Goal: Navigation & Orientation: Find specific page/section

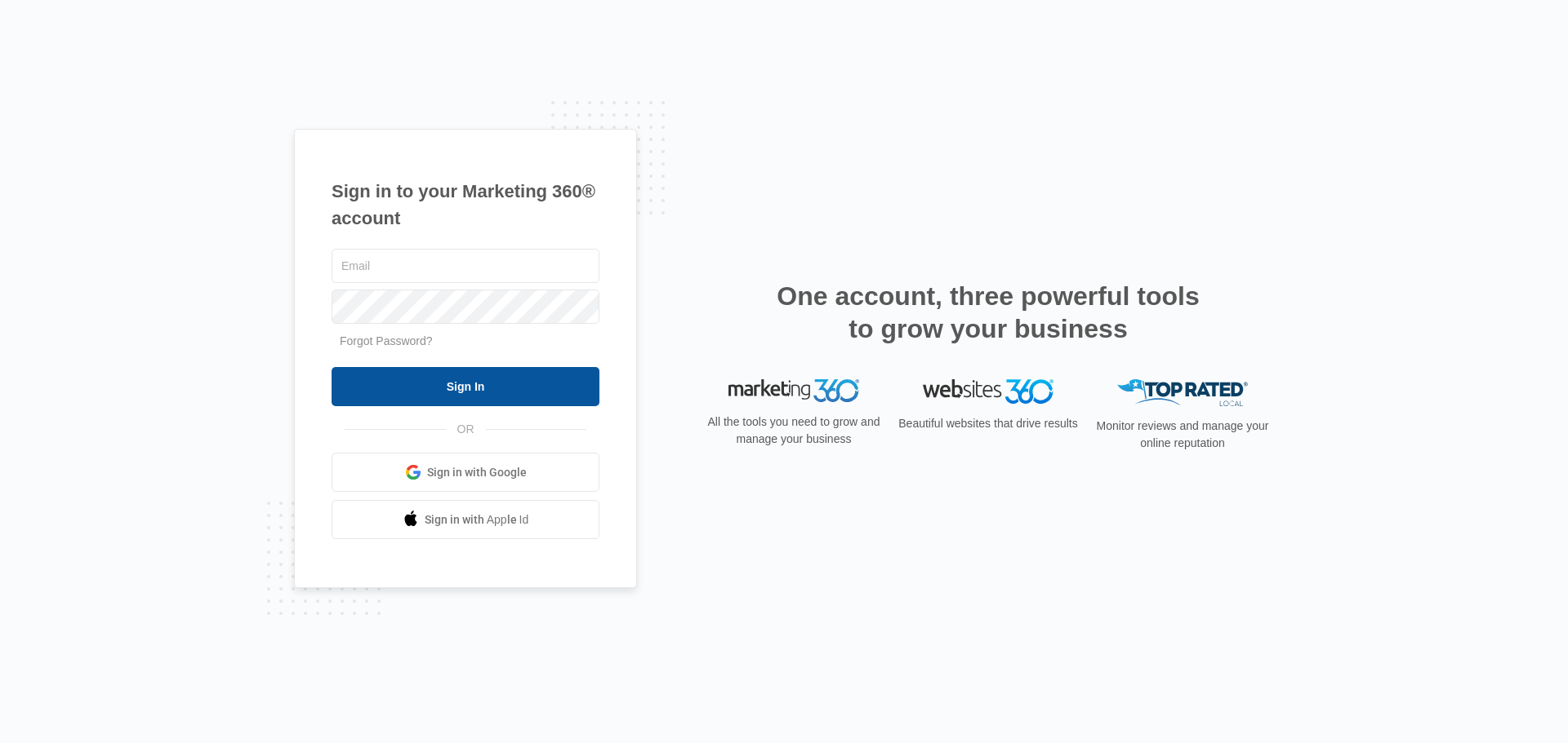
type input "[PERSON_NAME][EMAIL_ADDRESS][DOMAIN_NAME]"
click at [464, 382] on input "Sign In" at bounding box center [465, 387] width 268 height 40
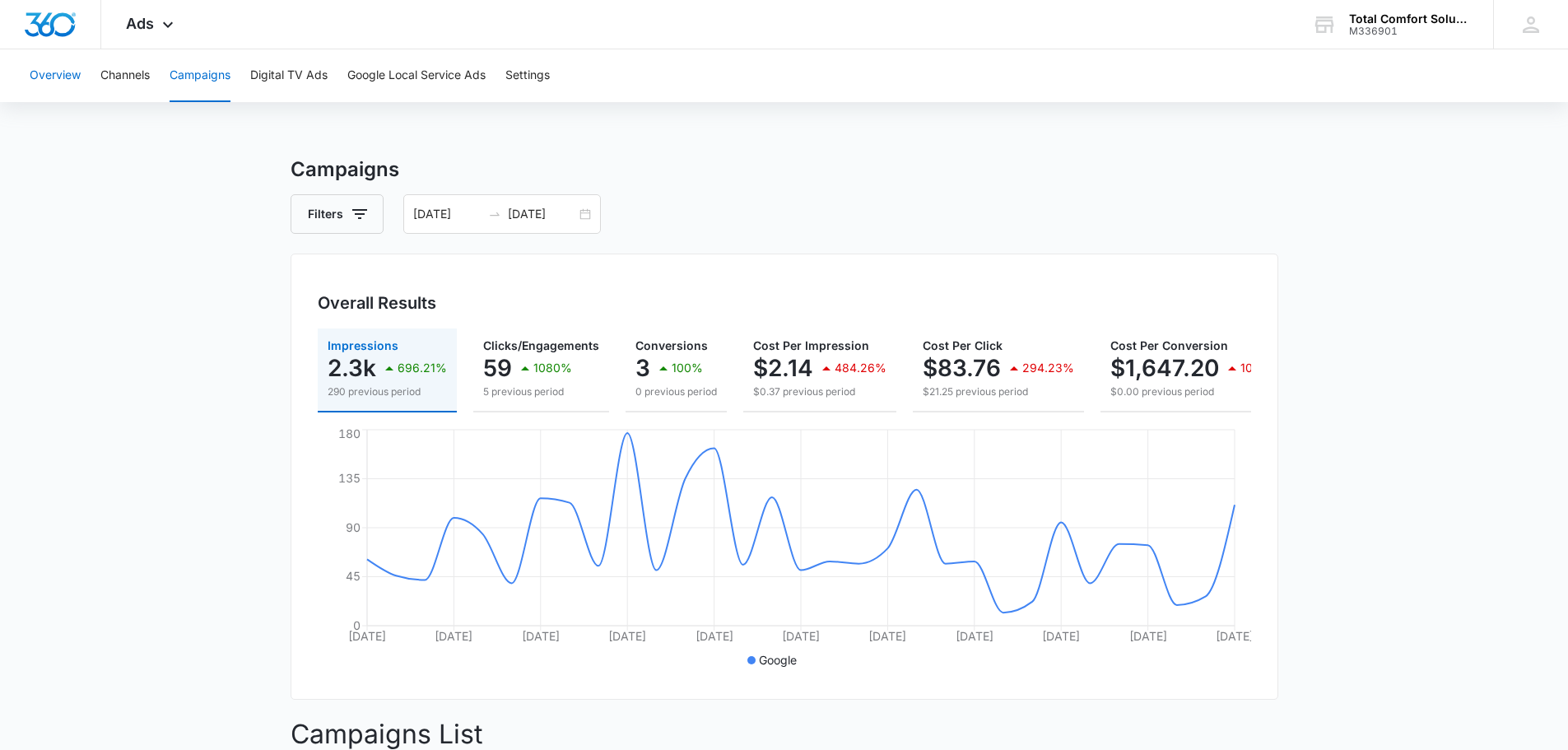
click at [40, 76] on button "Overview" at bounding box center [55, 75] width 51 height 53
click at [64, 73] on button "Overview" at bounding box center [55, 75] width 51 height 53
click at [158, 26] on icon at bounding box center [168, 29] width 20 height 20
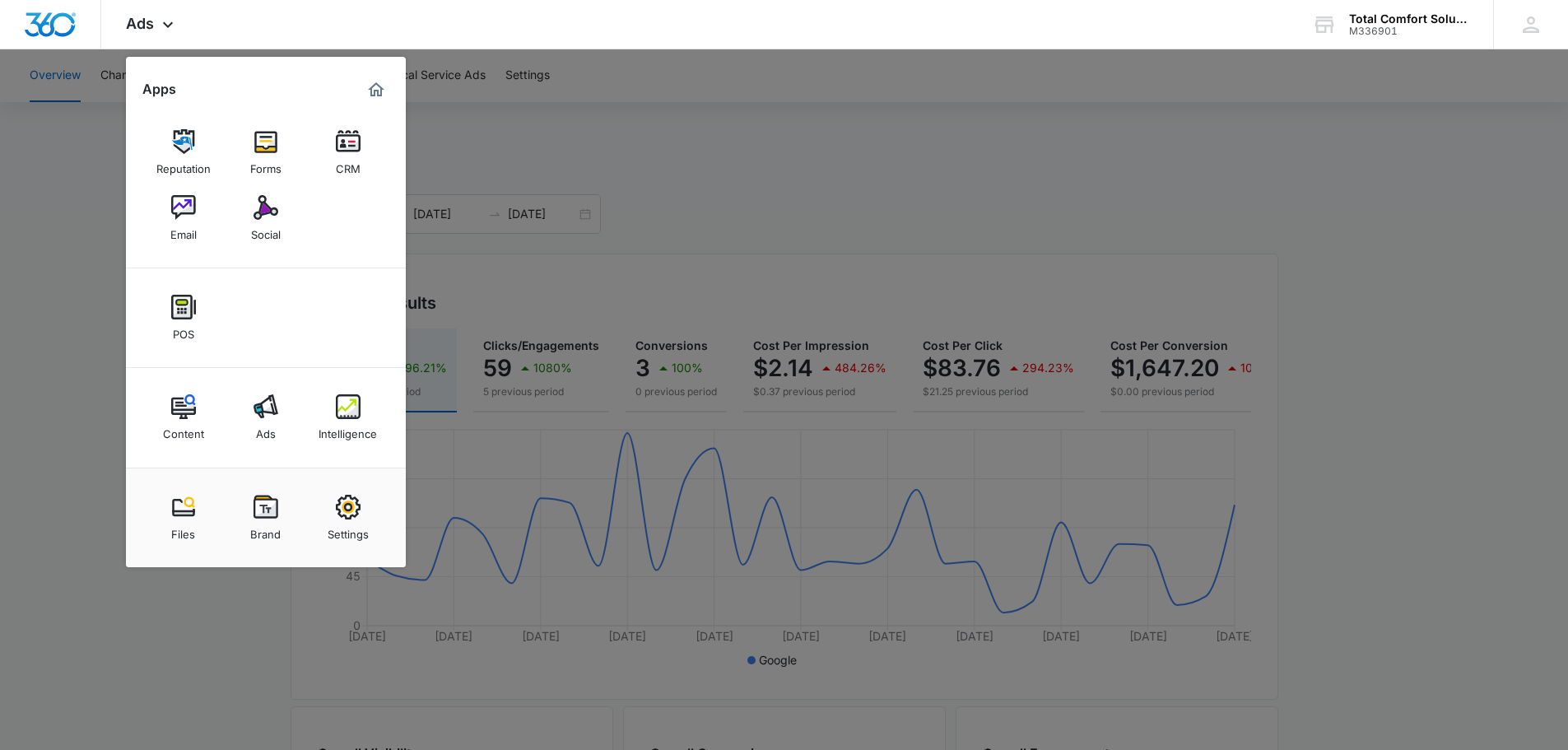
click at [185, 424] on div "Content" at bounding box center [183, 430] width 41 height 22
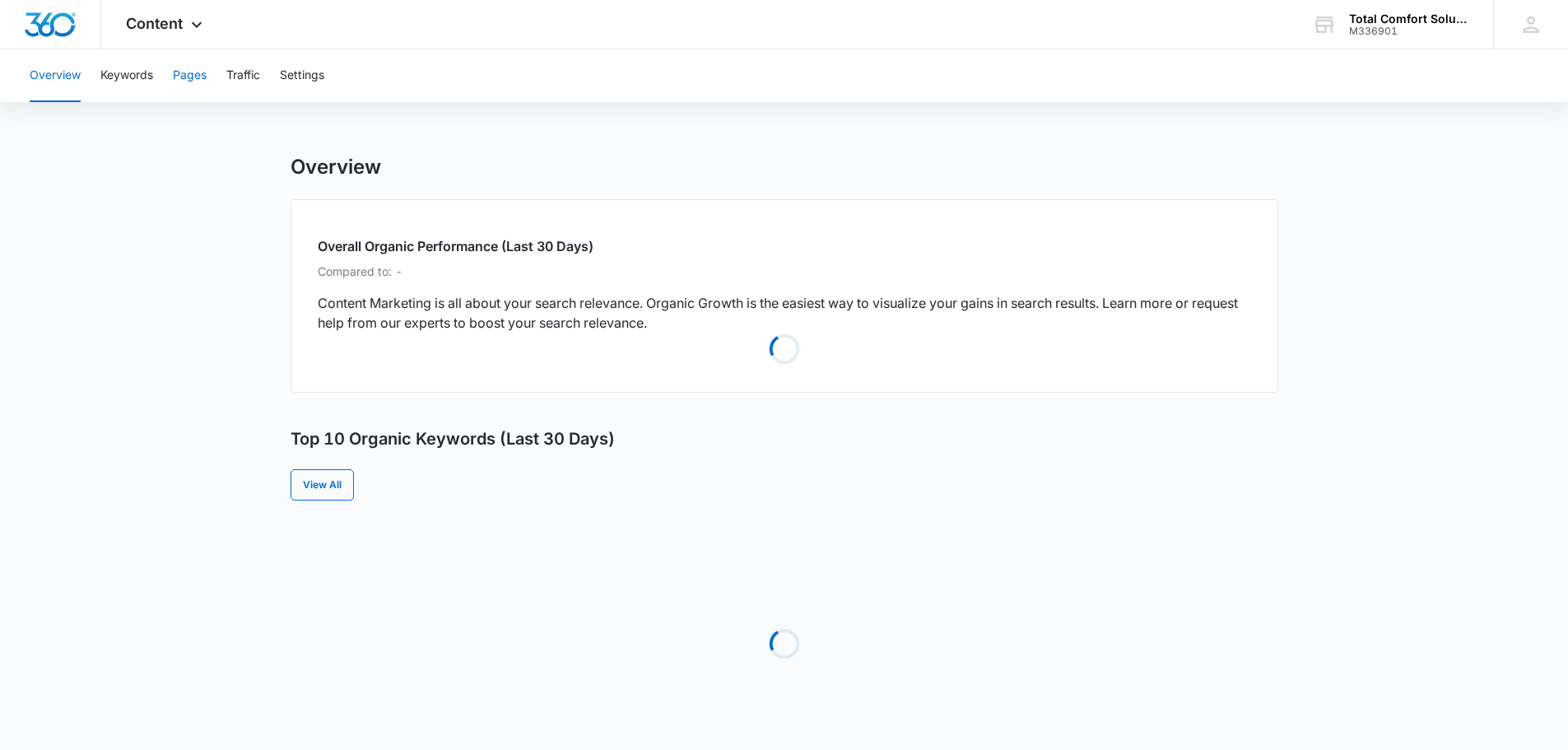
click at [200, 81] on button "Pages" at bounding box center [189, 75] width 34 height 53
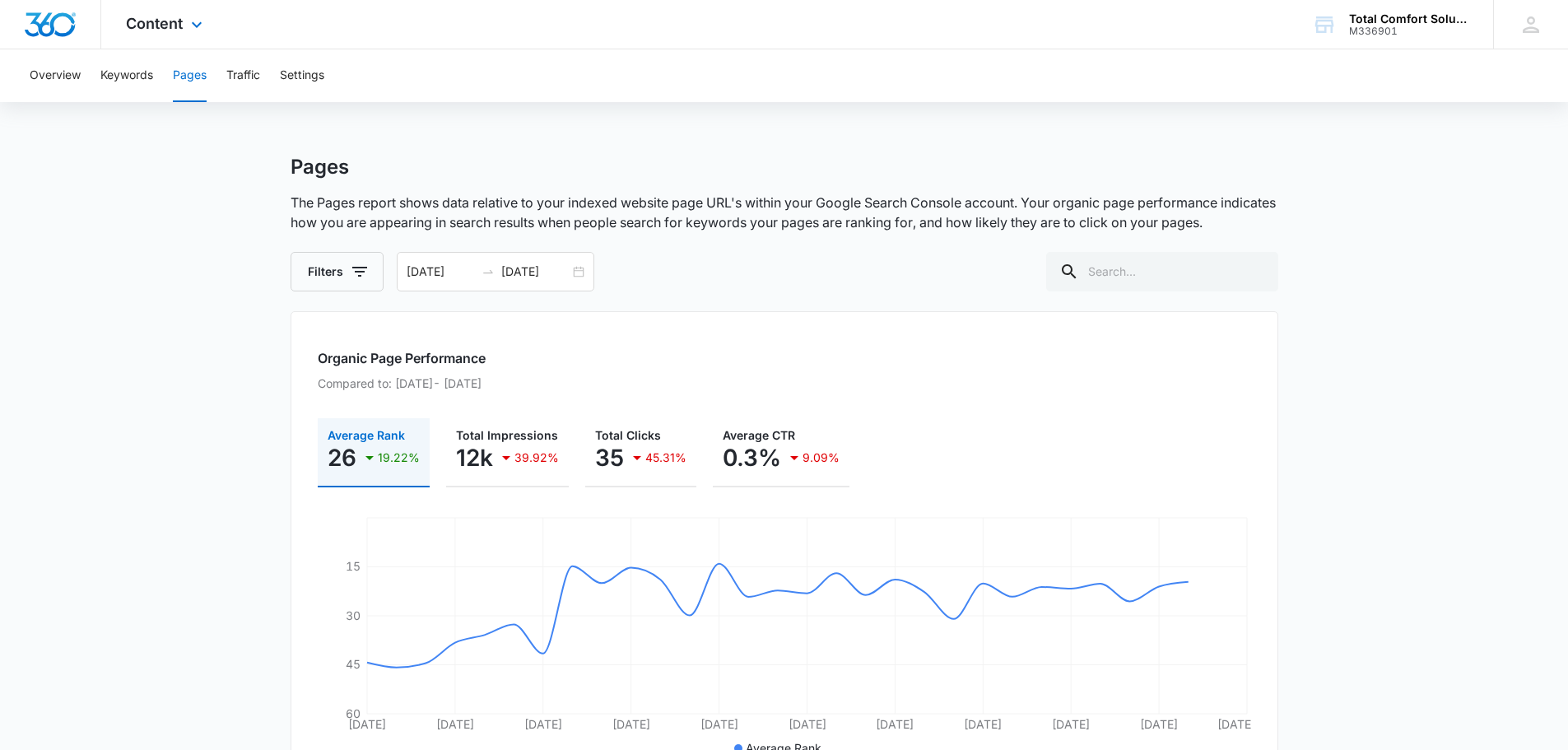
click at [46, 16] on img "Dashboard" at bounding box center [50, 25] width 53 height 25
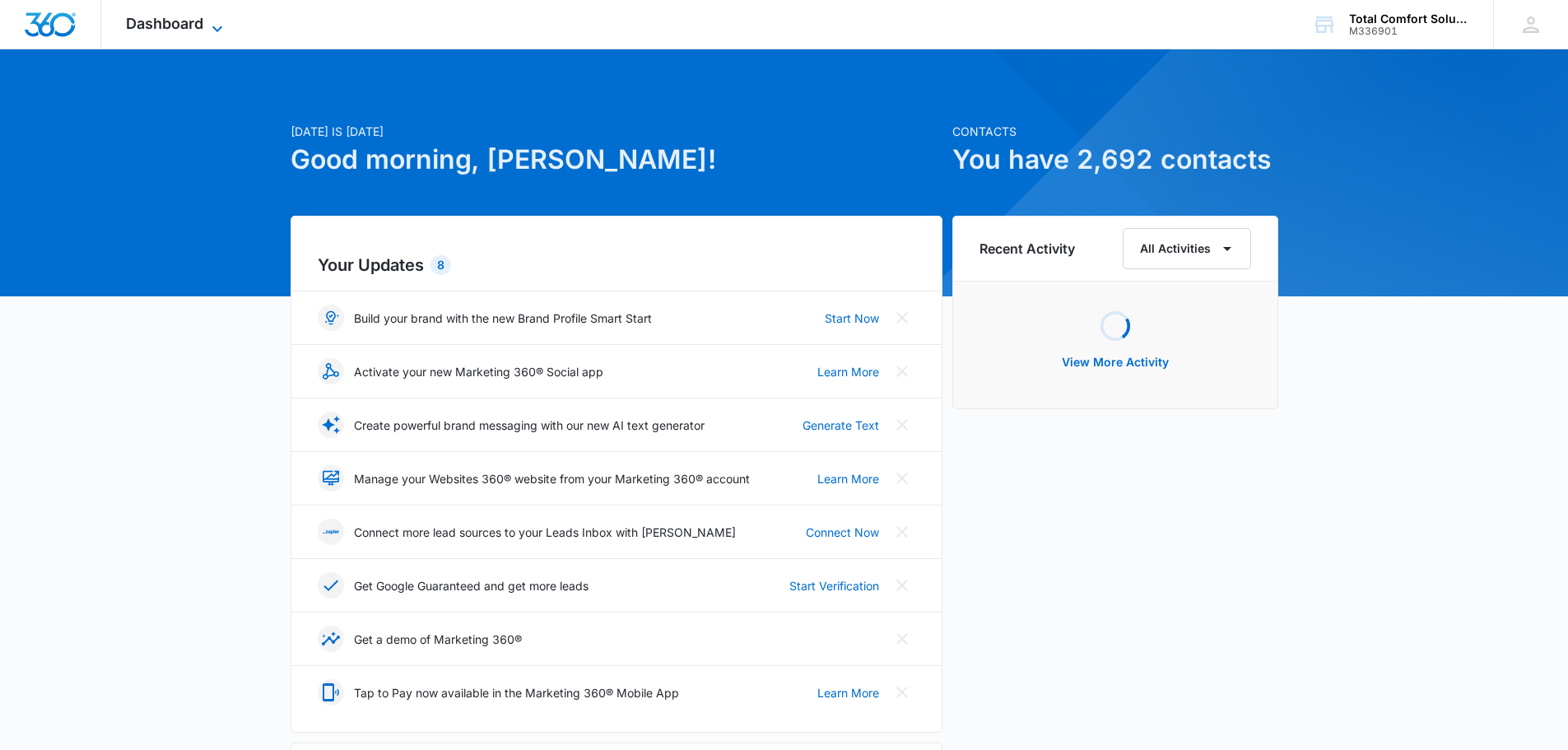
click at [168, 31] on span "Dashboard" at bounding box center [164, 23] width 77 height 17
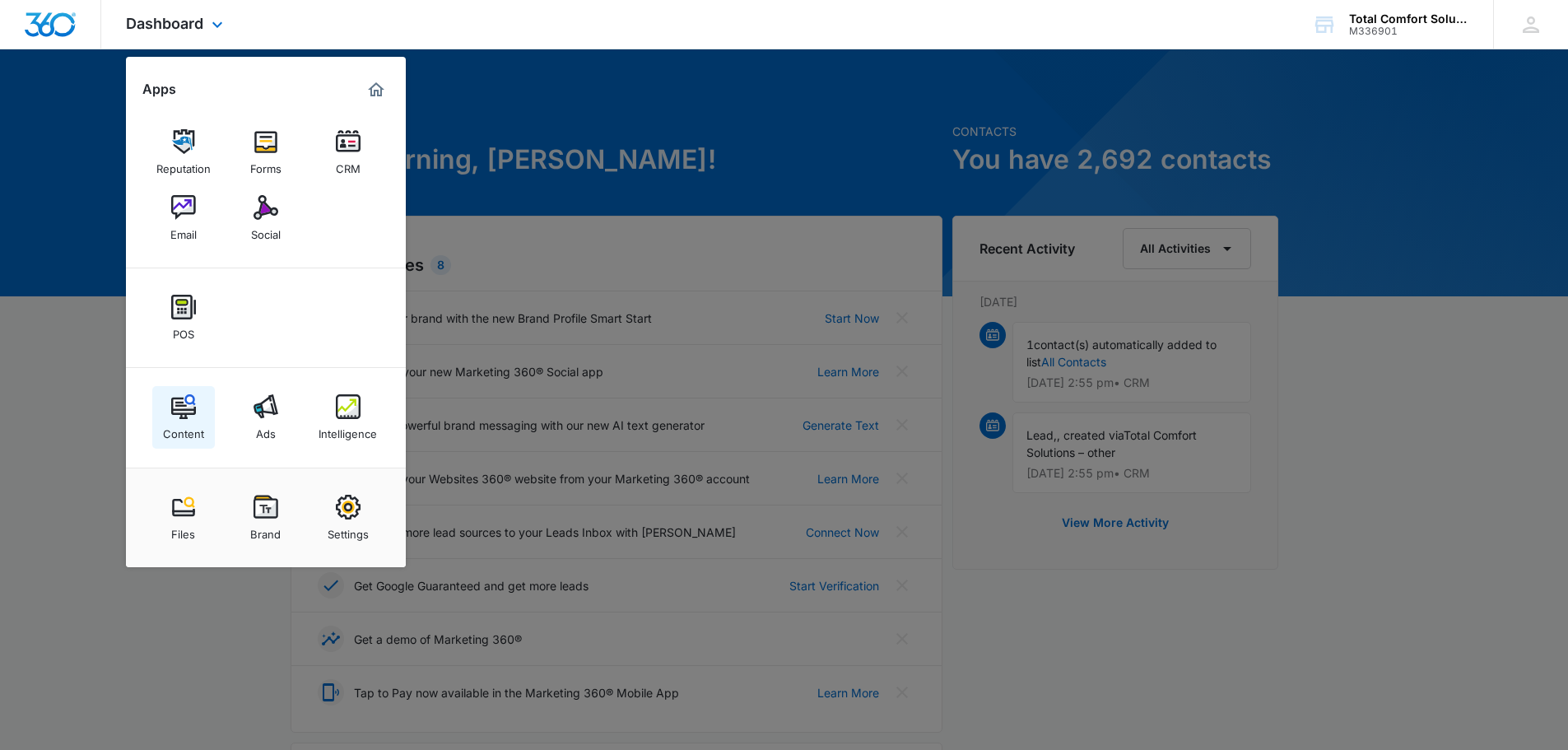
click at [176, 404] on img at bounding box center [183, 406] width 24 height 25
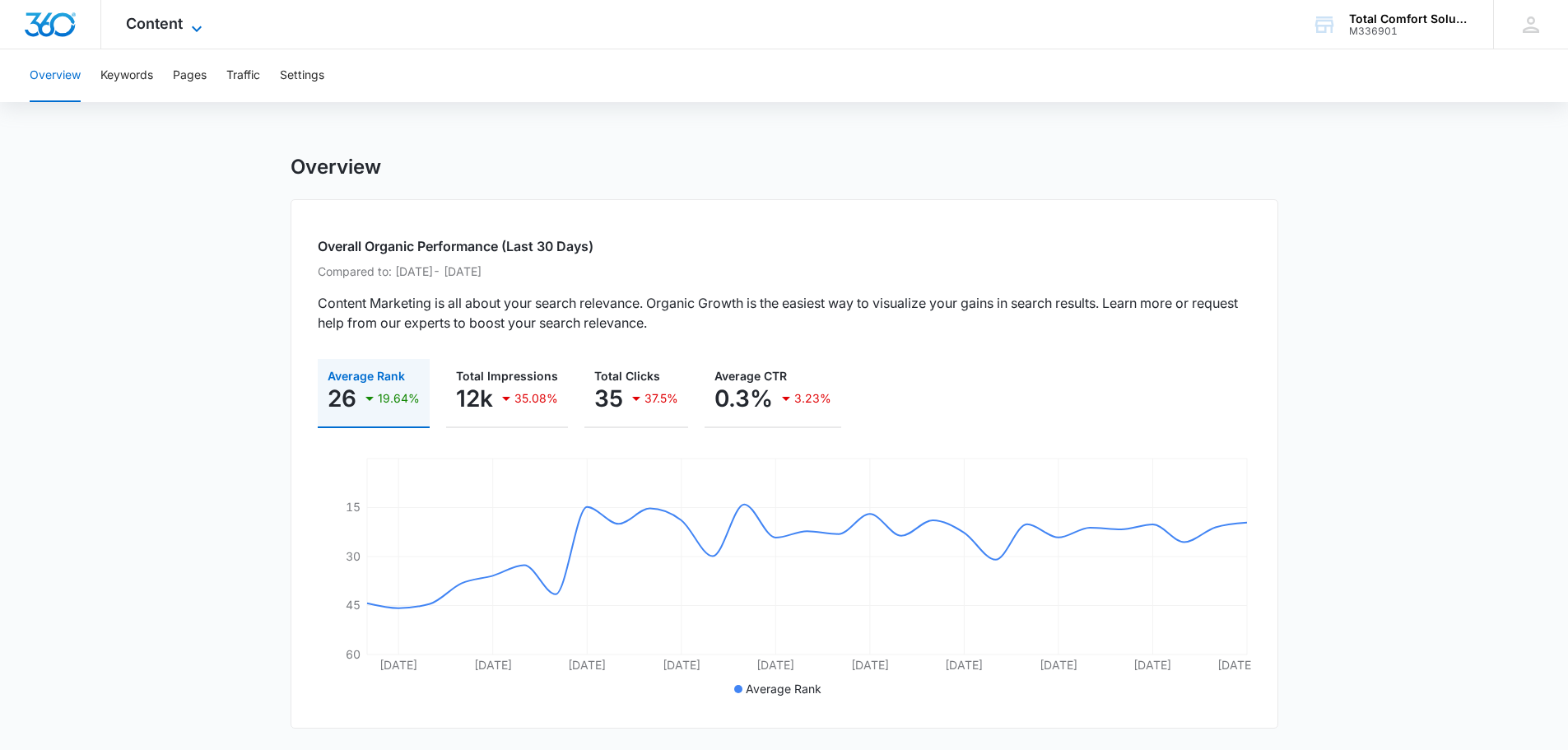
click at [200, 31] on icon at bounding box center [197, 29] width 20 height 20
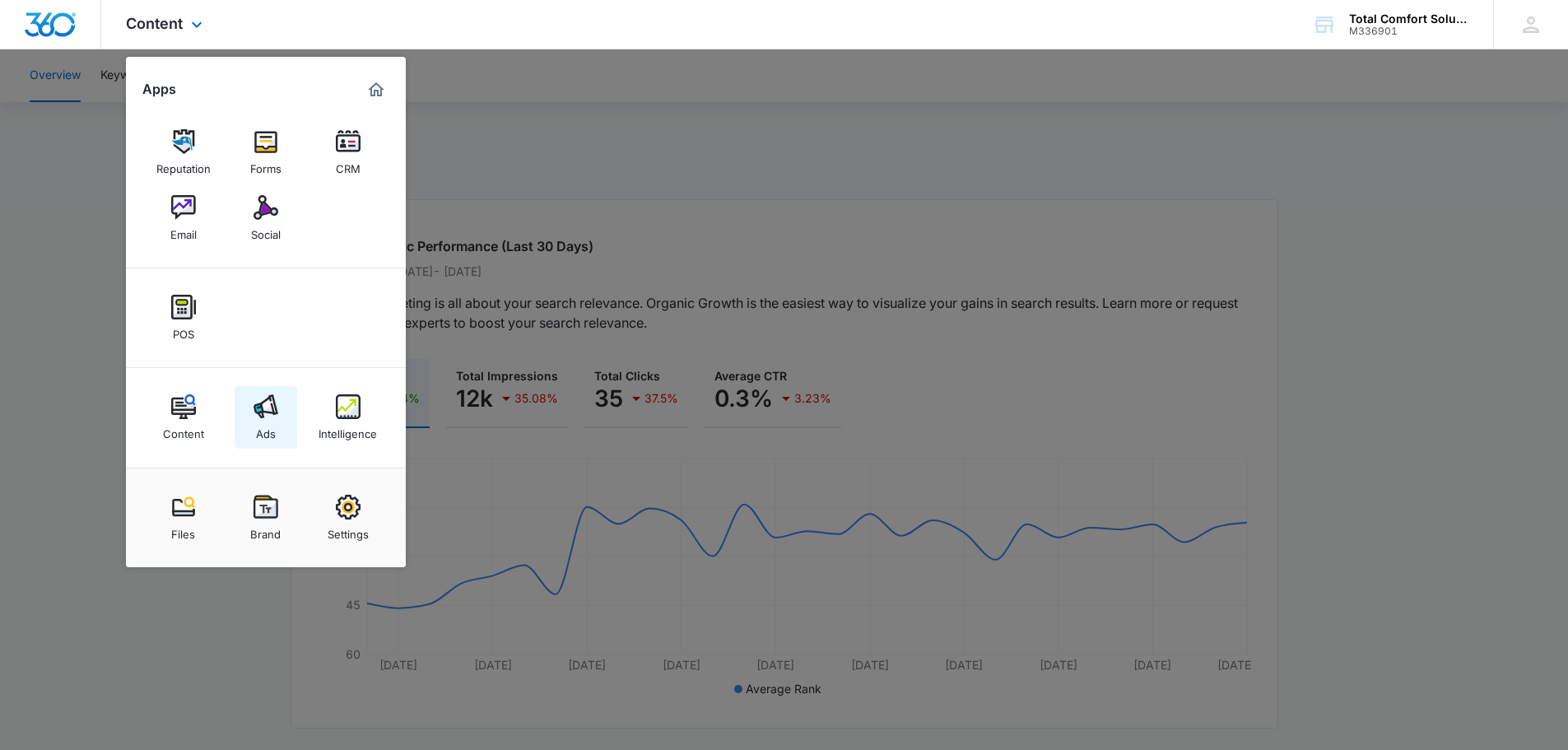
click at [260, 406] on img at bounding box center [265, 406] width 24 height 25
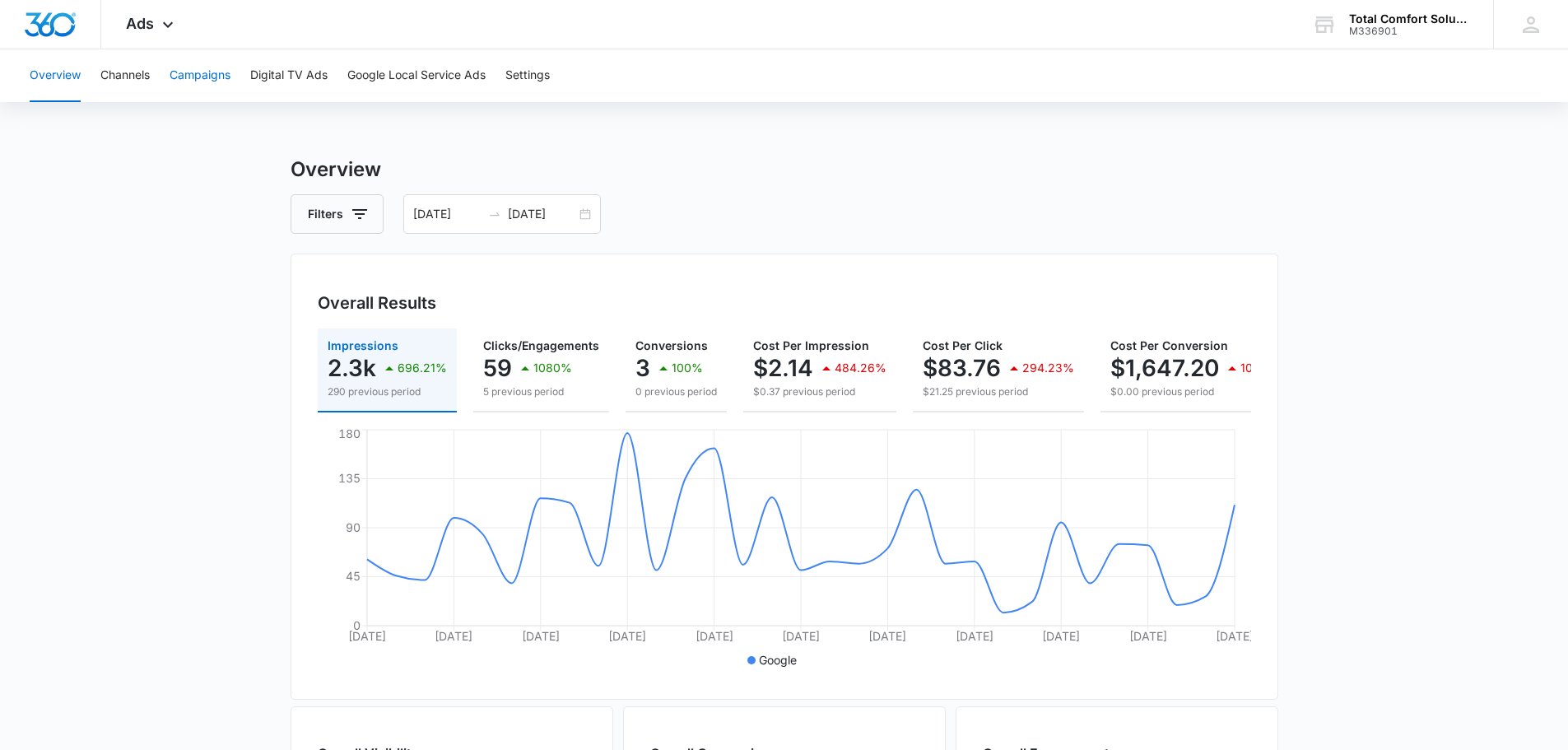
click at [205, 67] on button "Campaigns" at bounding box center [200, 75] width 61 height 53
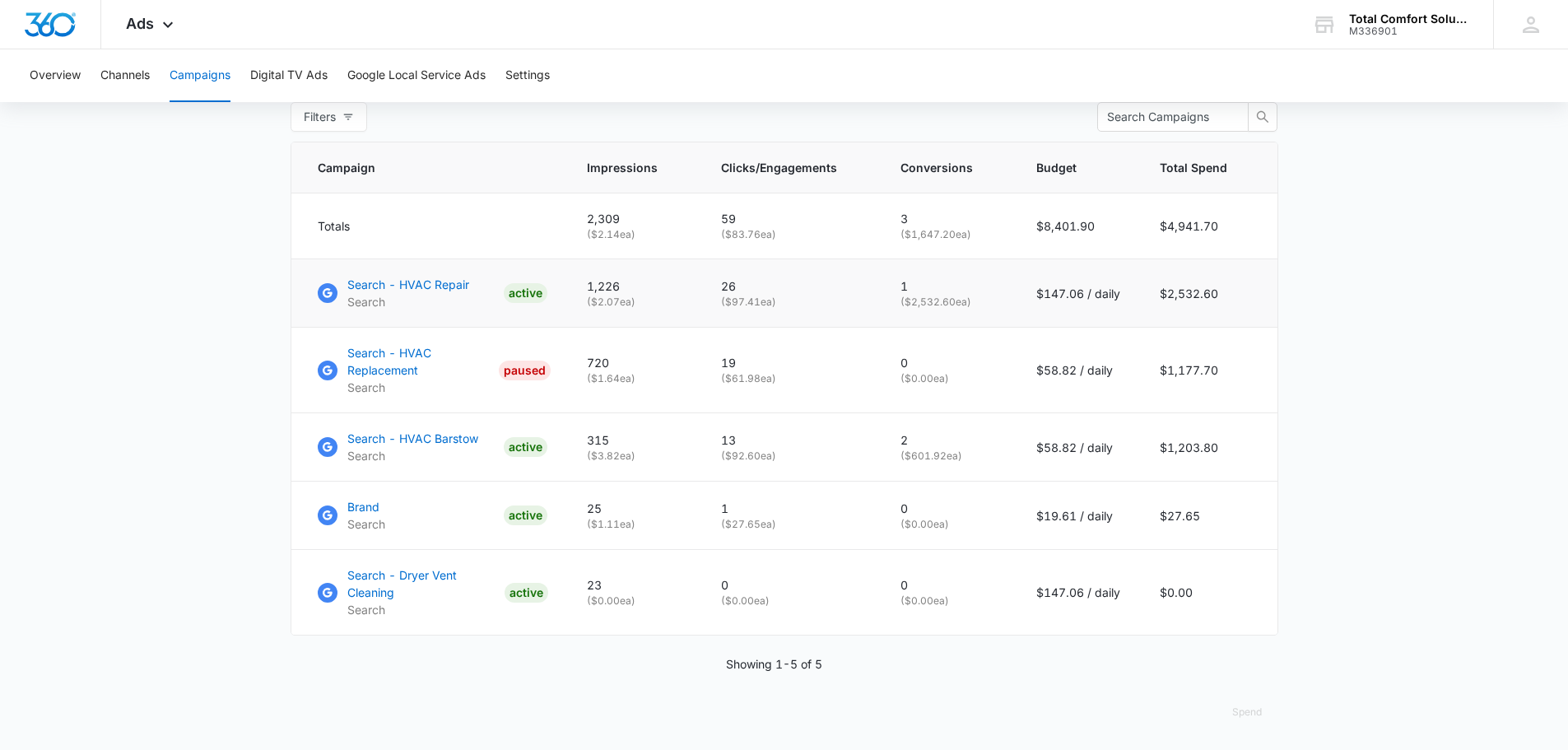
scroll to position [676, 0]
drag, startPoint x: 1163, startPoint y: 587, endPoint x: 1201, endPoint y: 589, distance: 38.1
click at [1201, 589] on td "$0.00" at bounding box center [1208, 591] width 137 height 85
click at [40, 80] on button "Overview" at bounding box center [55, 75] width 51 height 53
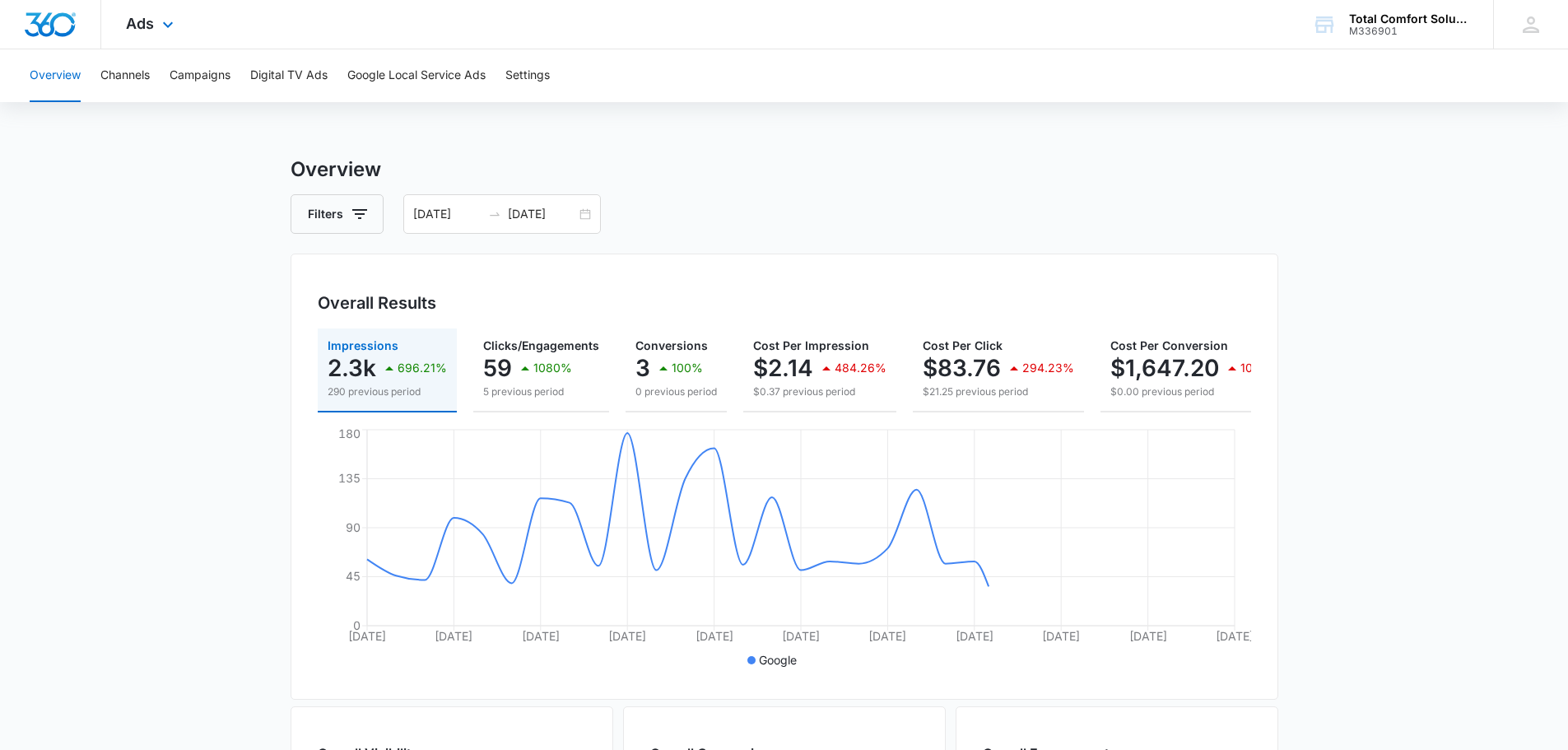
click at [49, 33] on img "Dashboard" at bounding box center [50, 25] width 53 height 25
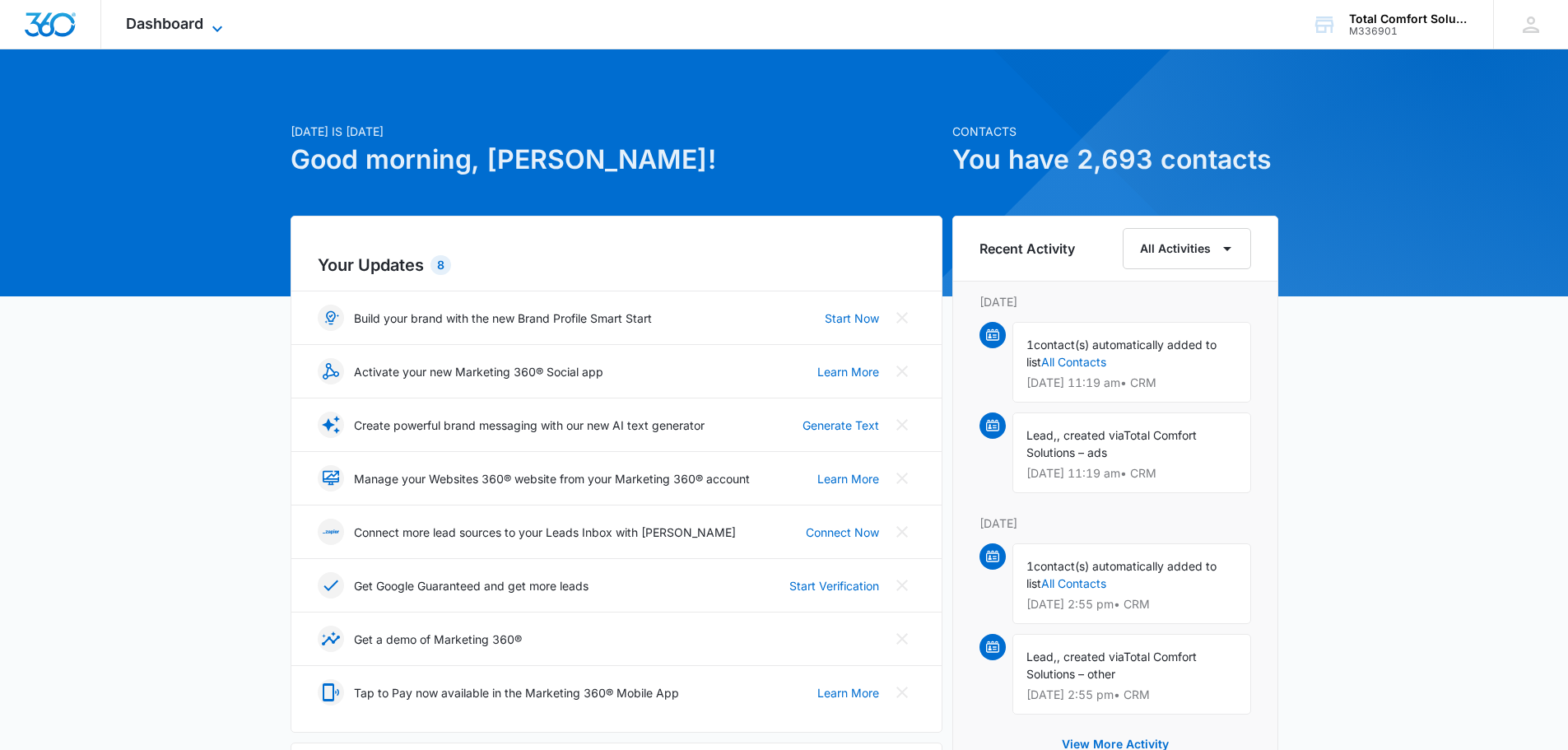
click at [216, 25] on icon at bounding box center [218, 29] width 20 height 20
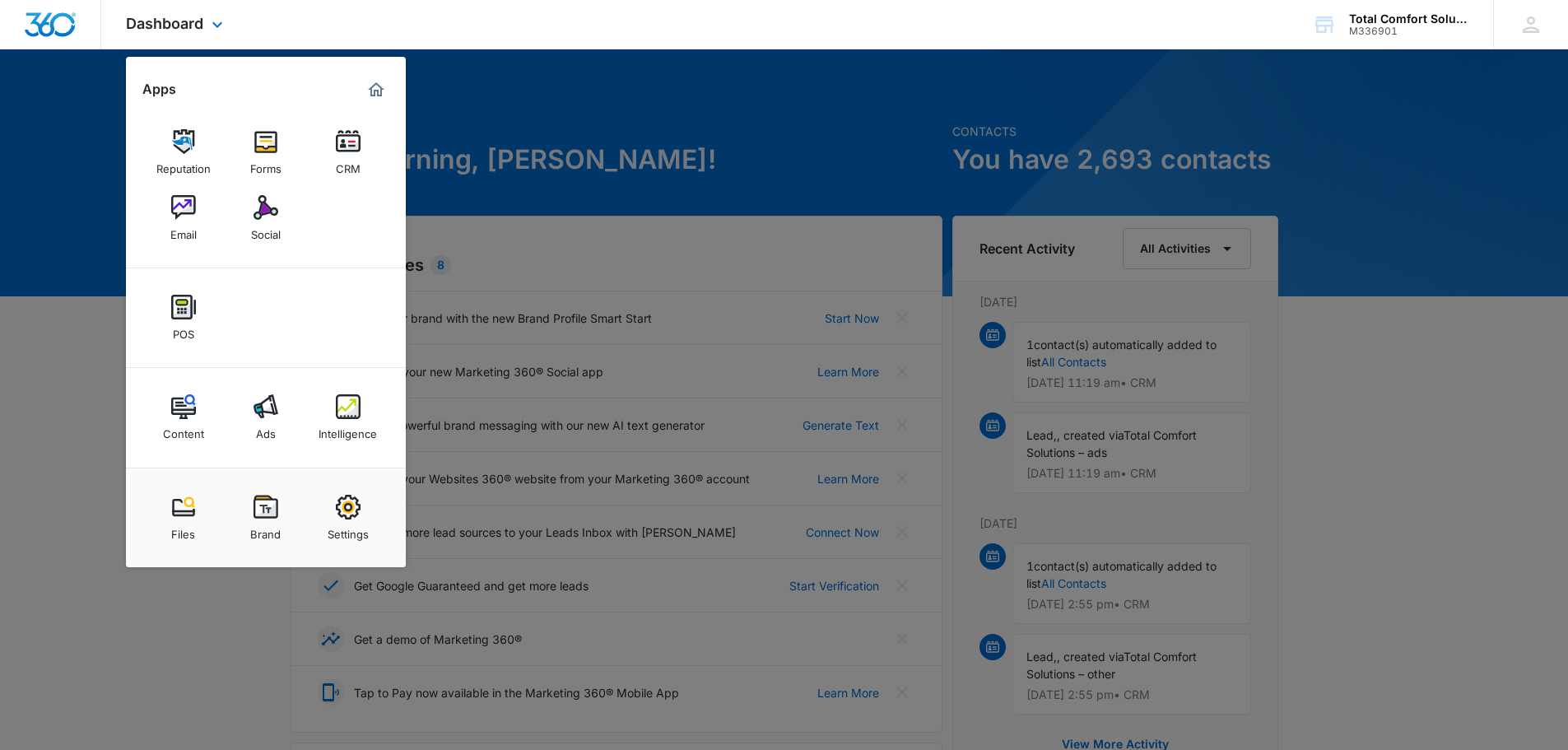
click at [377, 89] on img "Marketing 360® Dashboard" at bounding box center [377, 90] width 20 height 20
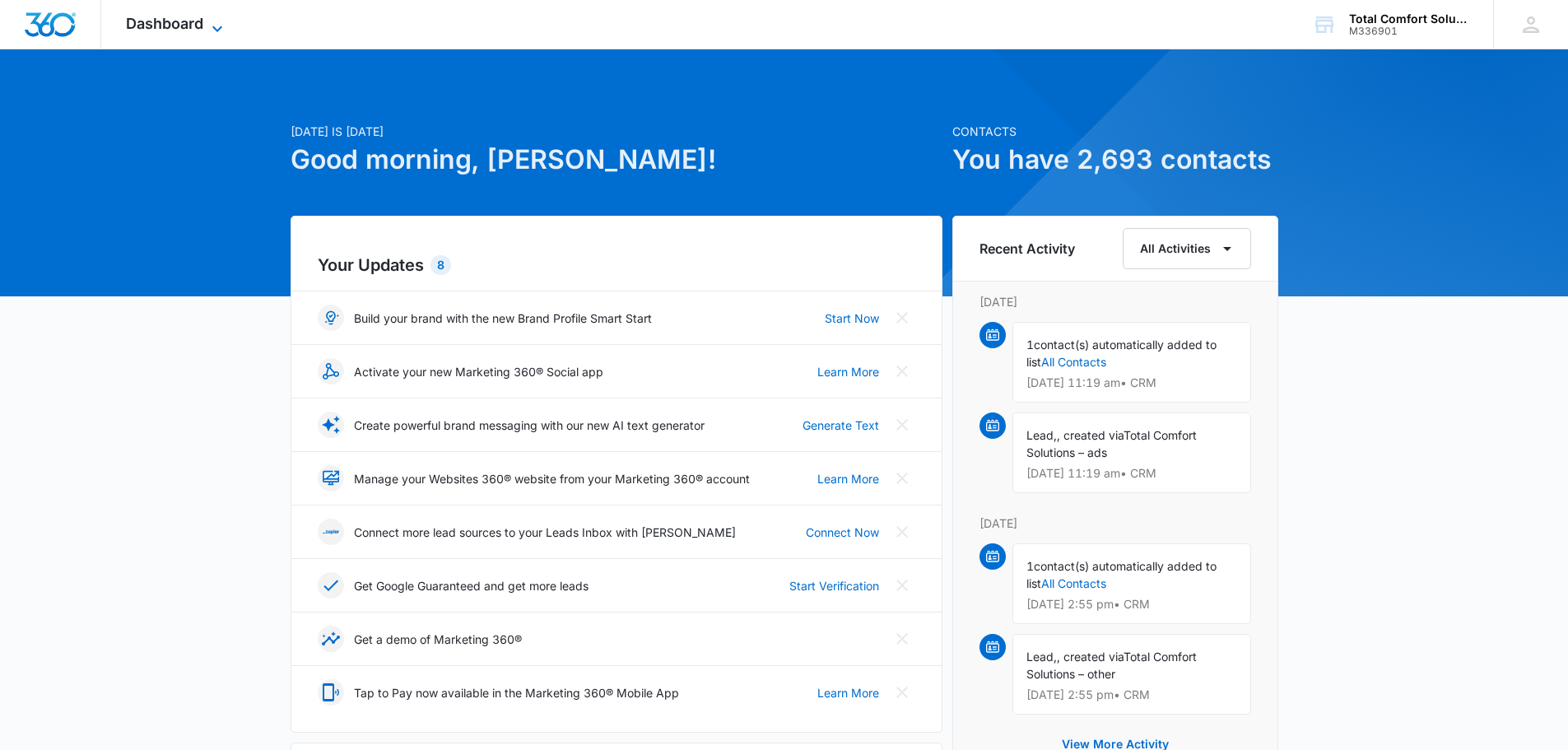
click at [223, 26] on icon at bounding box center [218, 29] width 20 height 20
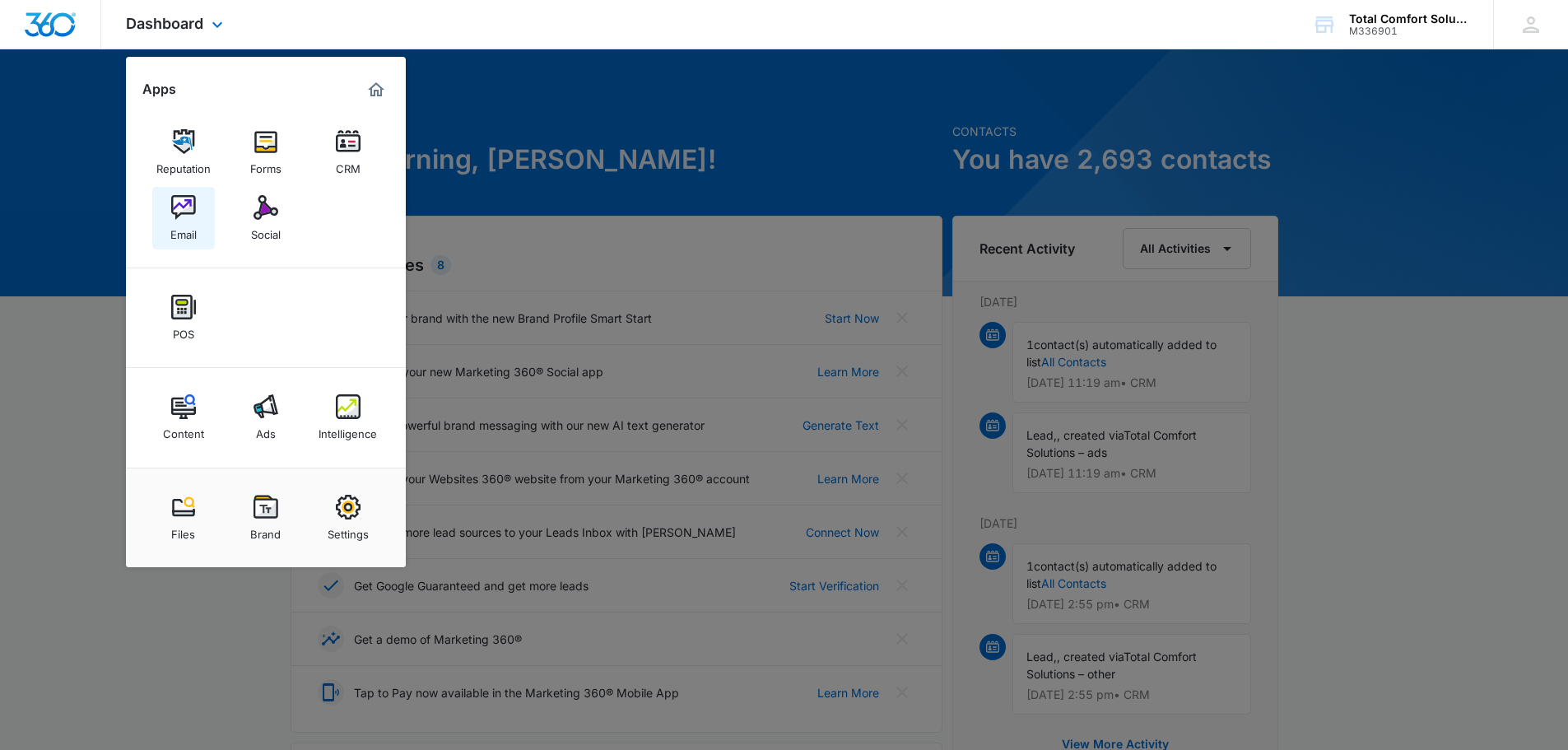
click at [192, 229] on div "Email" at bounding box center [183, 231] width 26 height 22
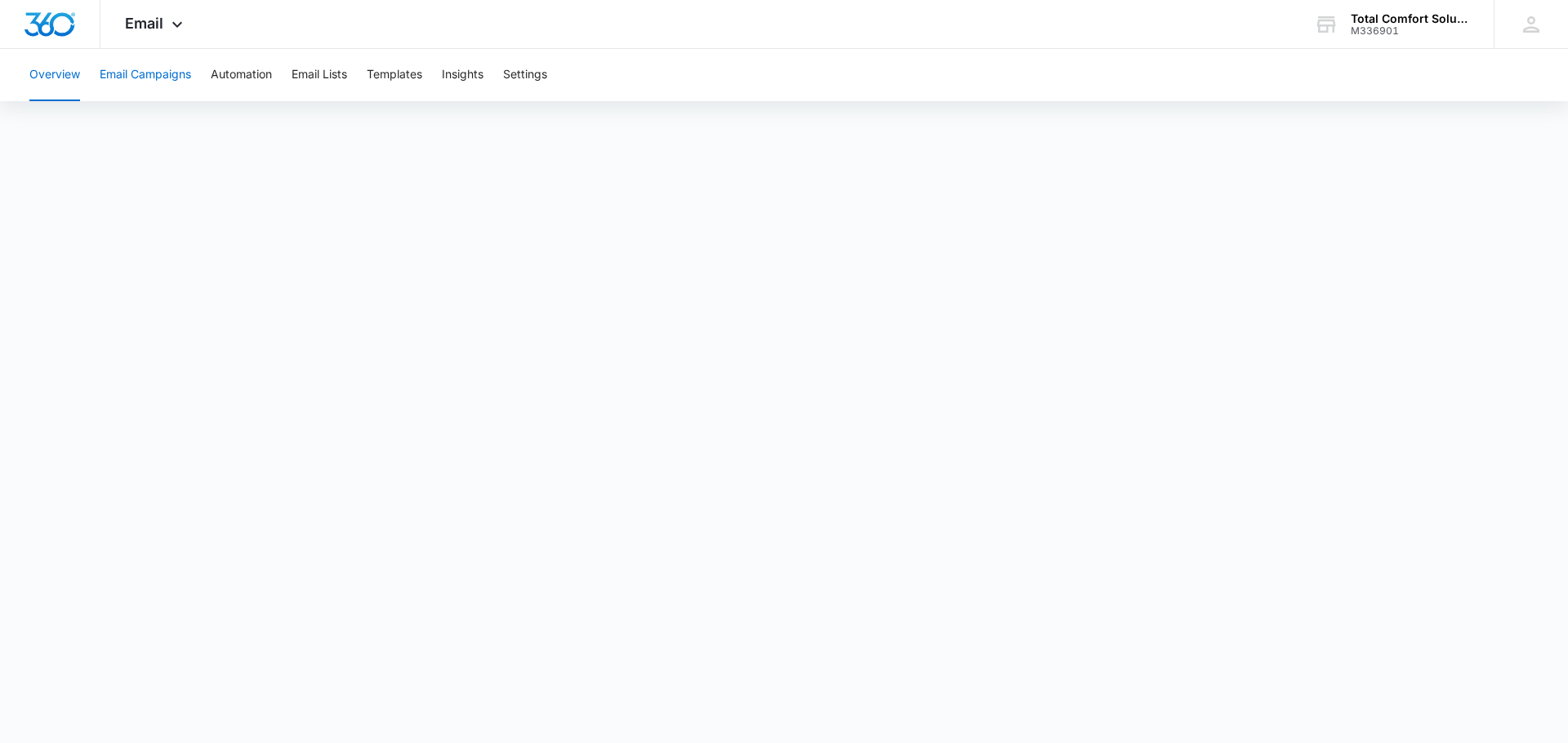
click at [171, 75] on button "Email Campaigns" at bounding box center [146, 75] width 92 height 52
click at [338, 84] on button "Email Lists" at bounding box center [320, 75] width 56 height 52
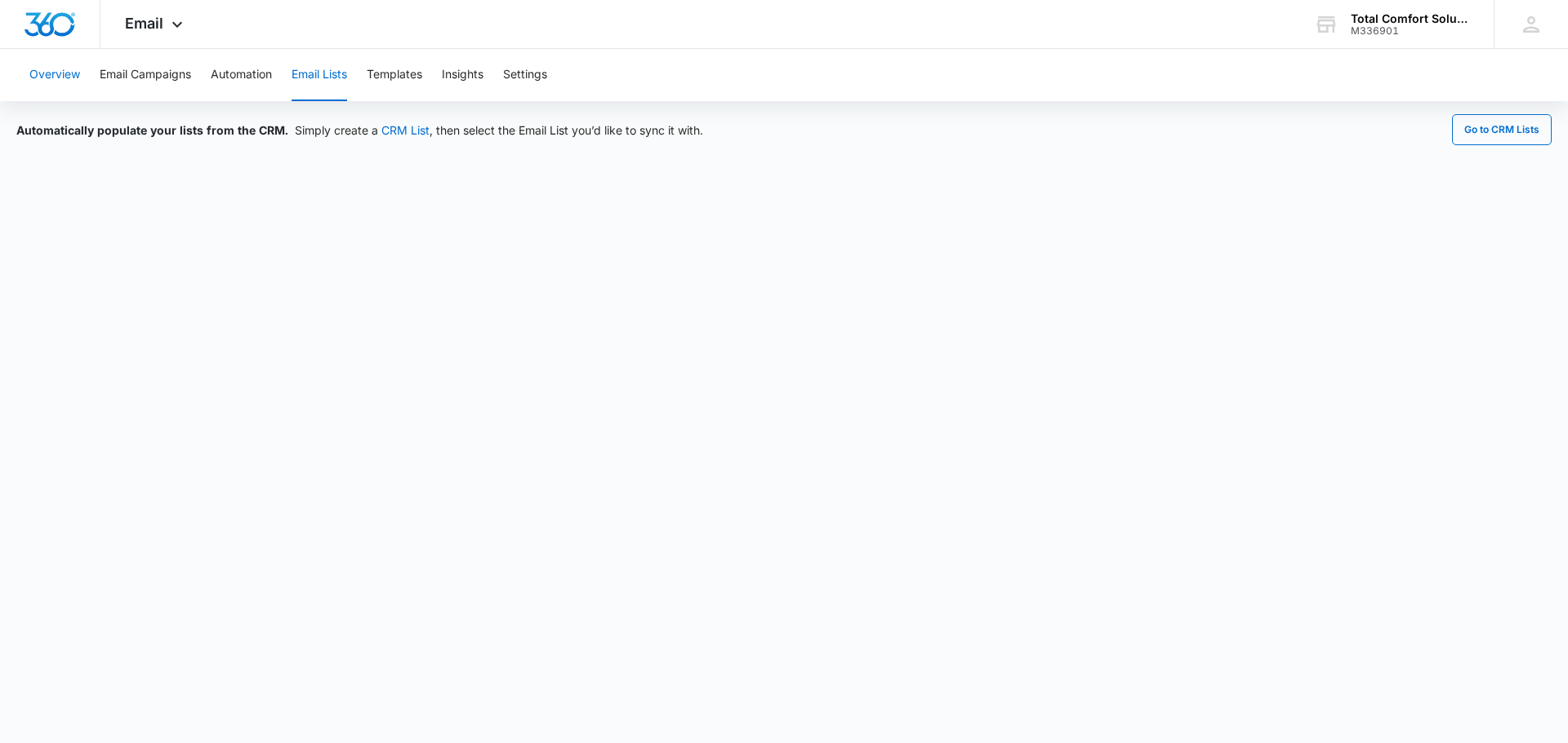
click at [66, 73] on button "Overview" at bounding box center [55, 75] width 50 height 52
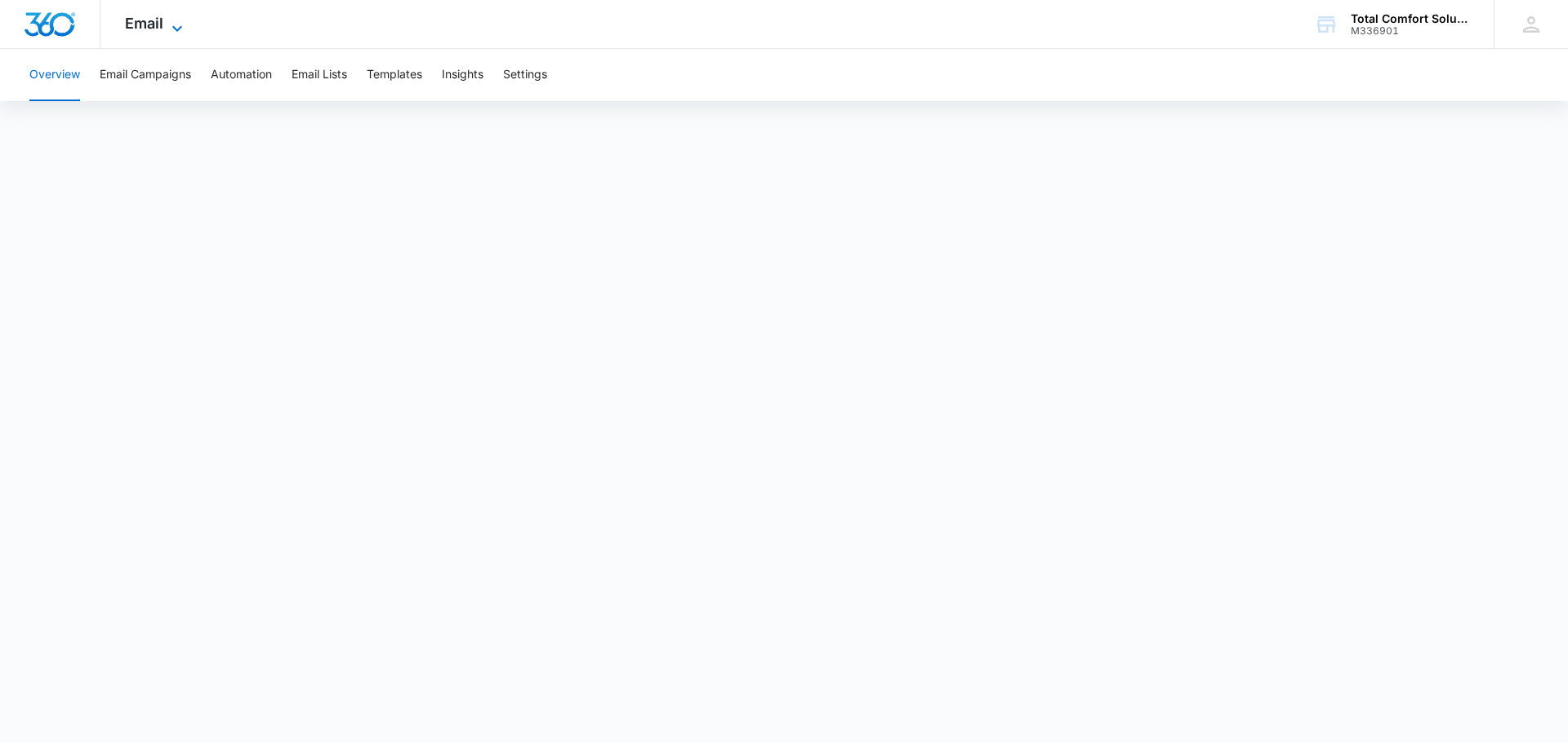
click at [172, 31] on icon at bounding box center [177, 29] width 20 height 20
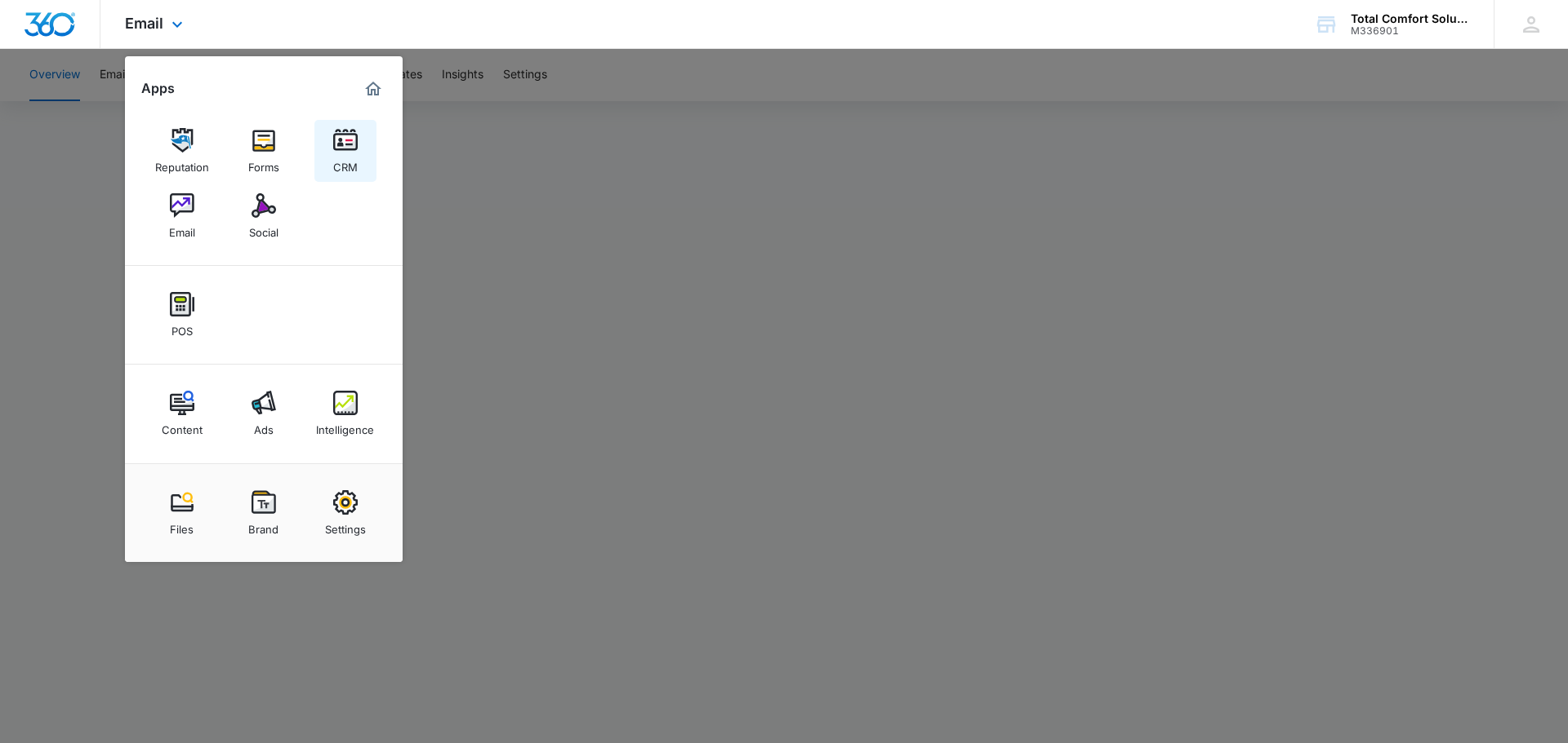
click at [350, 152] on img at bounding box center [345, 139] width 24 height 24
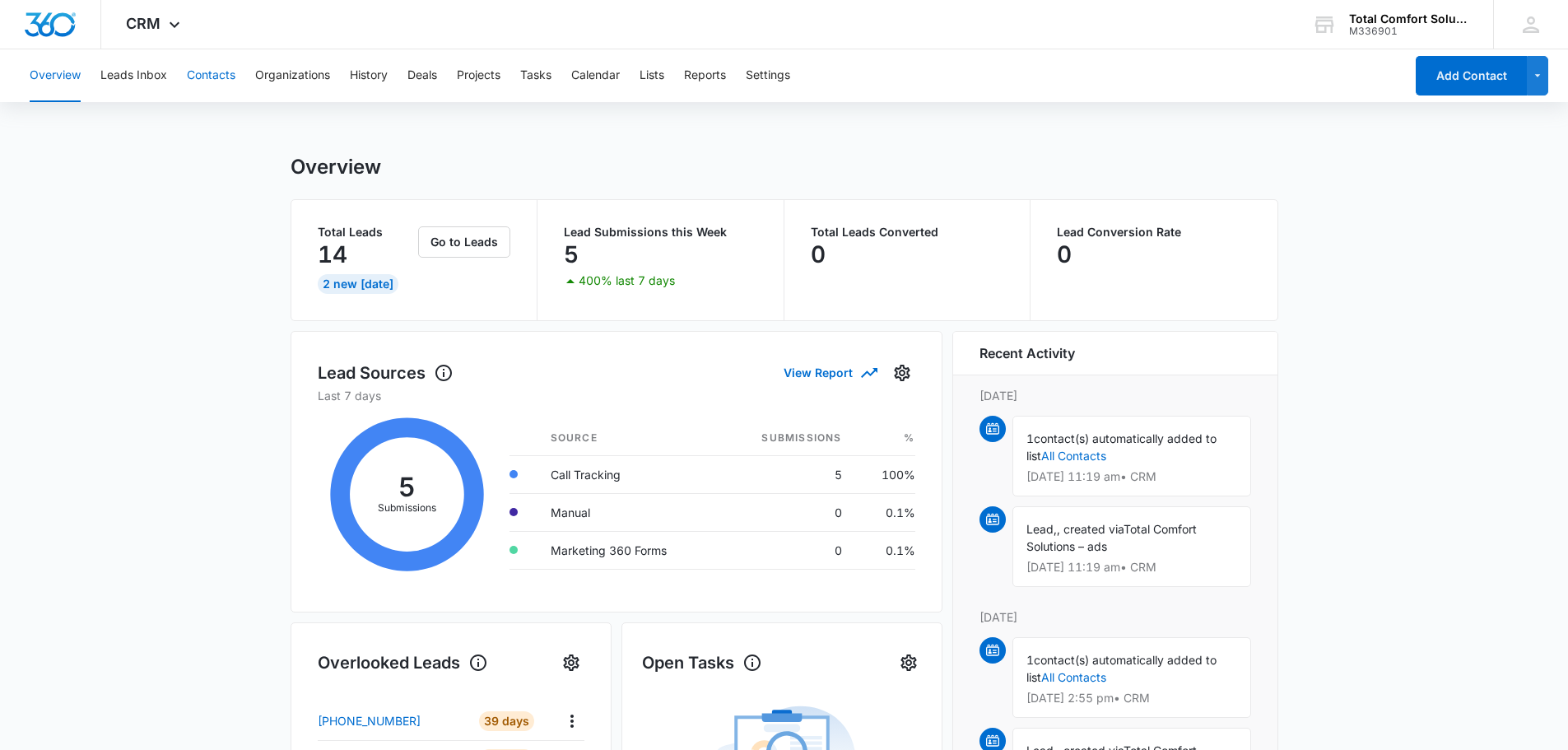
click at [219, 72] on button "Contacts" at bounding box center [211, 75] width 49 height 53
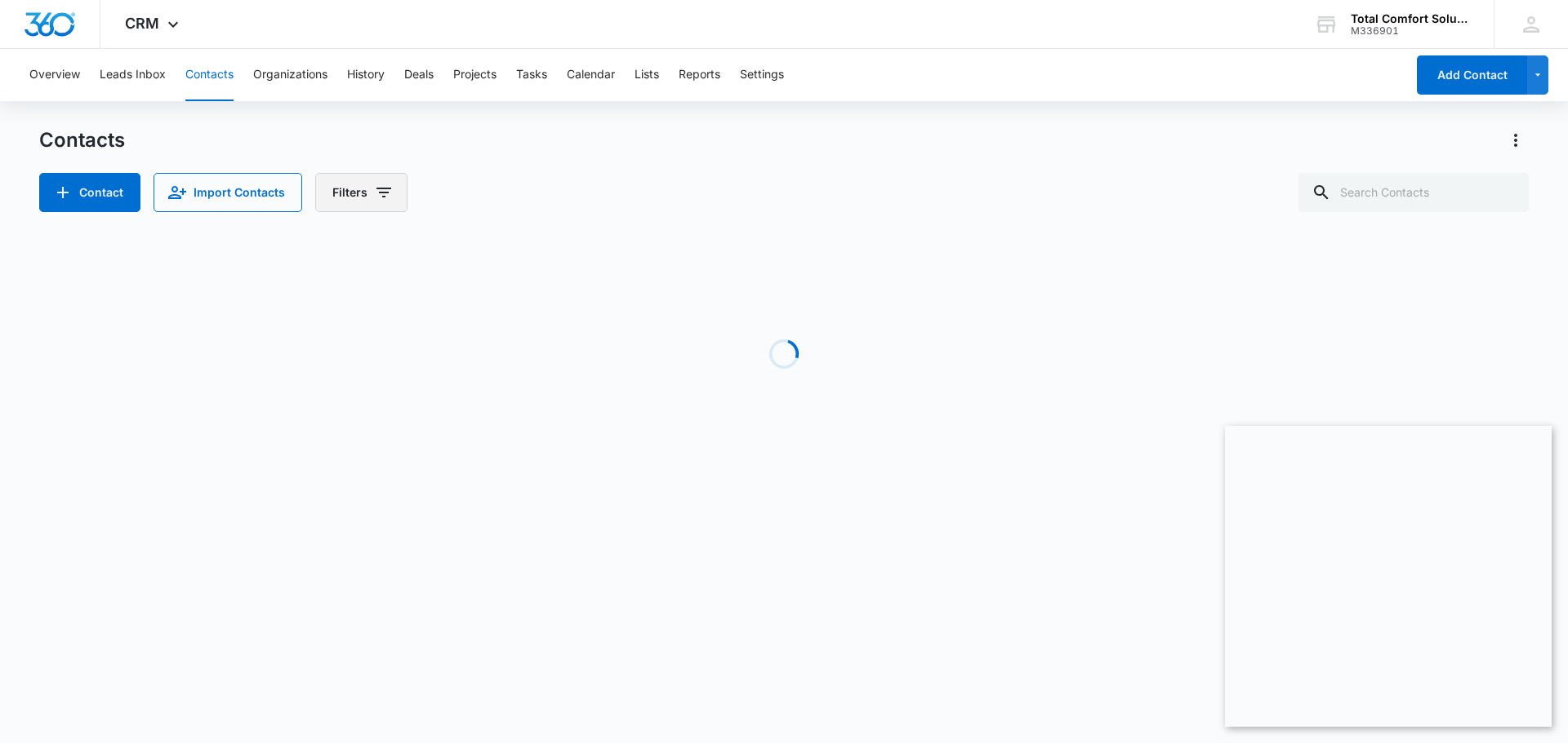
click at [374, 185] on icon "Filters" at bounding box center [383, 192] width 20 height 20
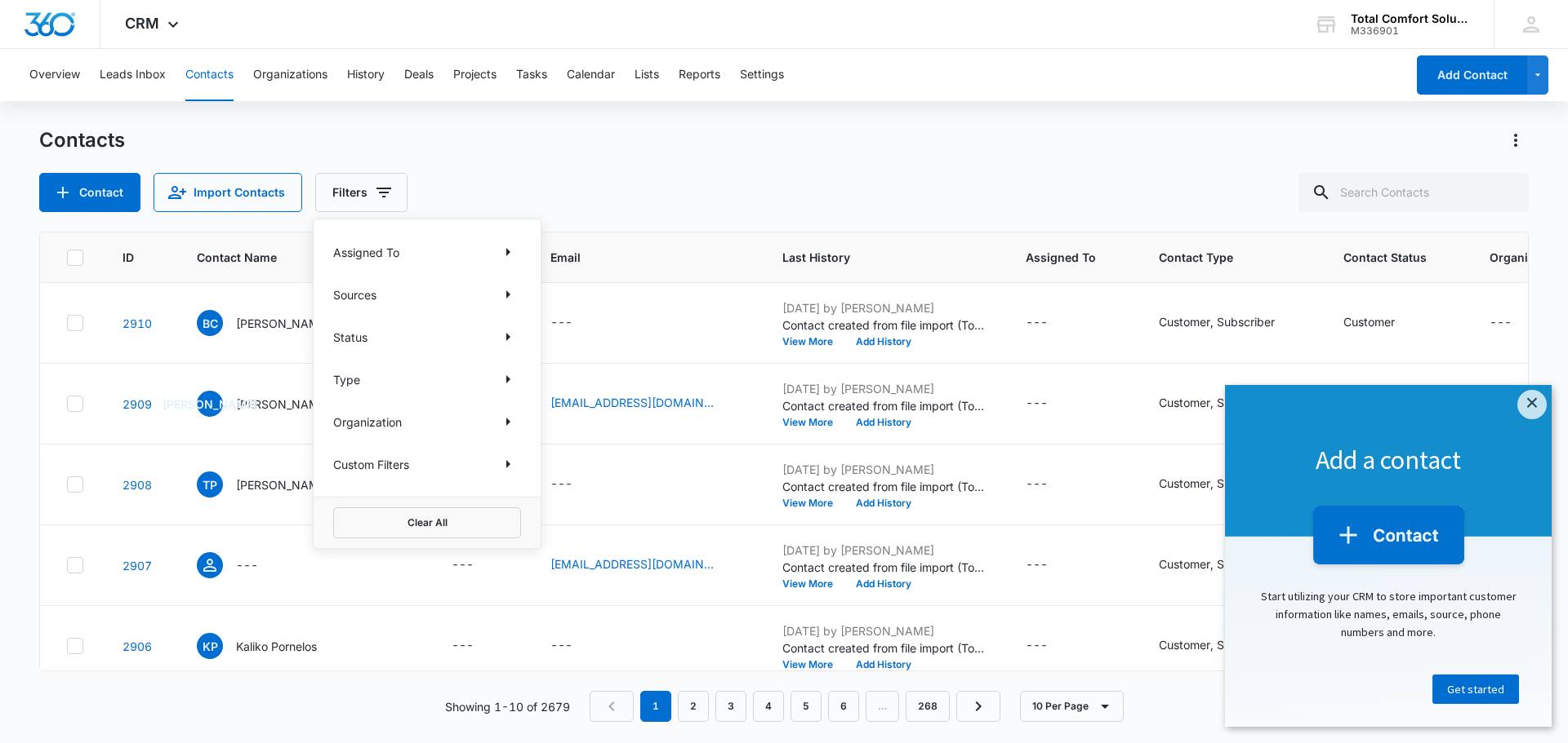
click at [884, 154] on div "Contacts Contact Import Contacts Filters Assigned To Sources Status Type Organi…" at bounding box center [784, 170] width 1489 height 85
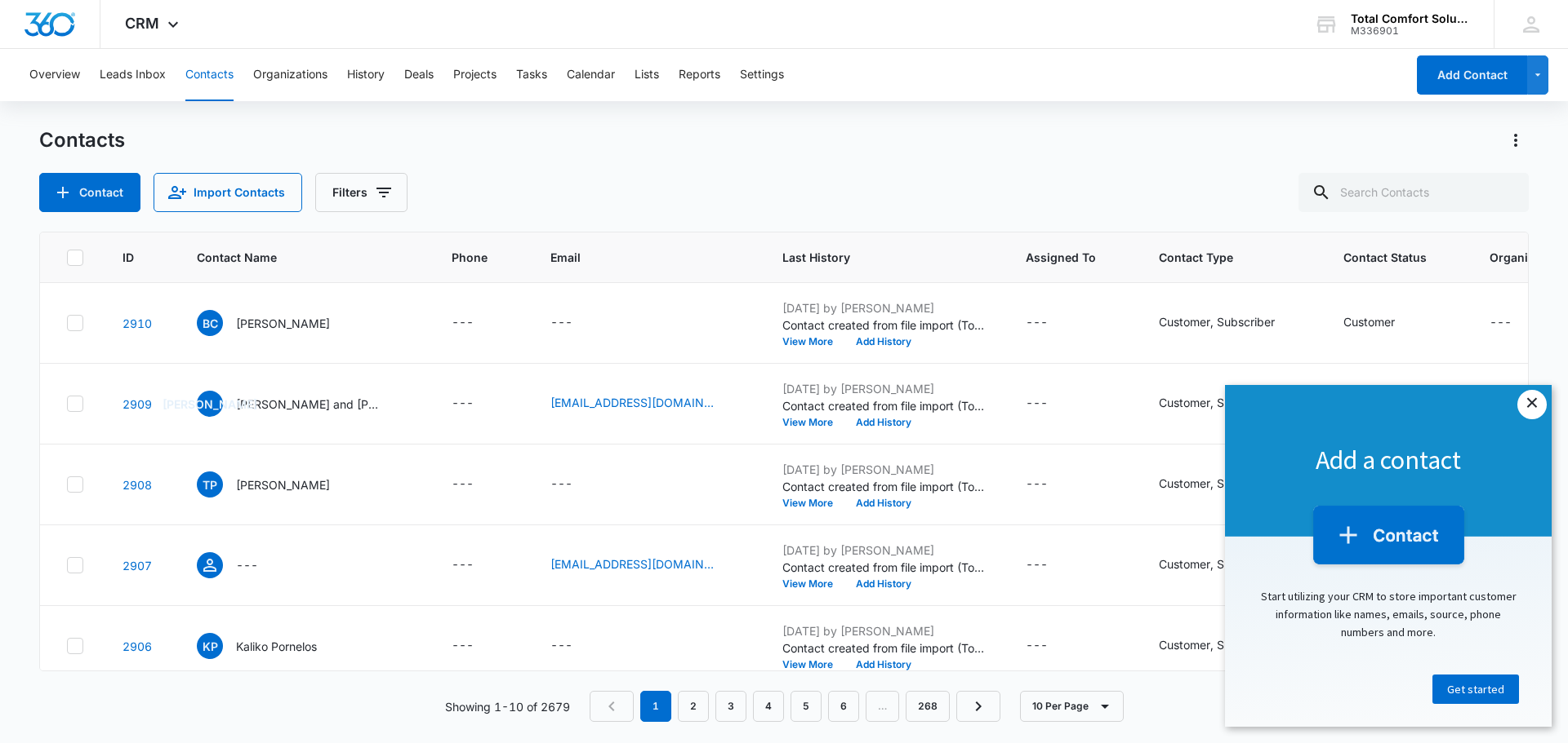
click at [1531, 398] on link "×" at bounding box center [1531, 405] width 30 height 30
